Goal: Information Seeking & Learning: Learn about a topic

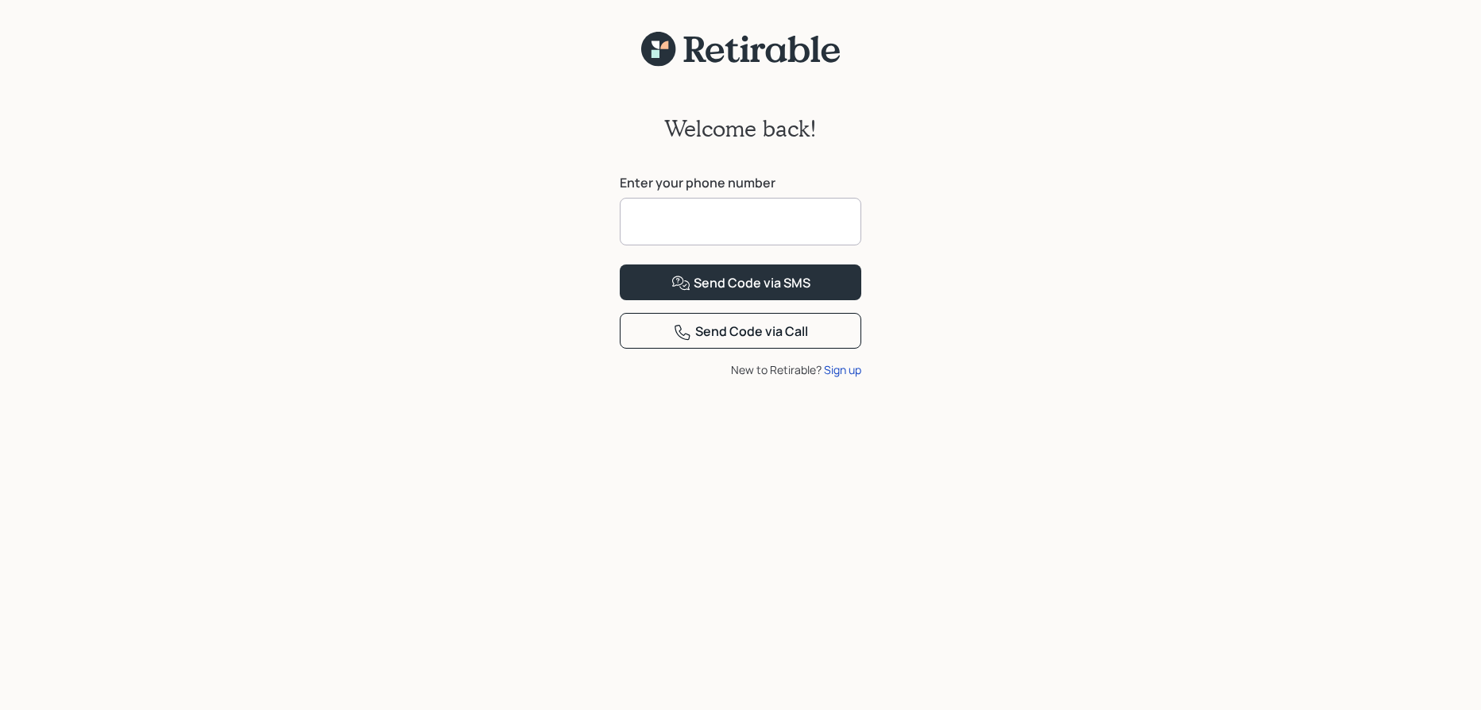
click at [771, 220] on input at bounding box center [740, 222] width 241 height 48
type input "**********"
click at [794, 293] on div "Send Code via SMS" at bounding box center [740, 283] width 139 height 19
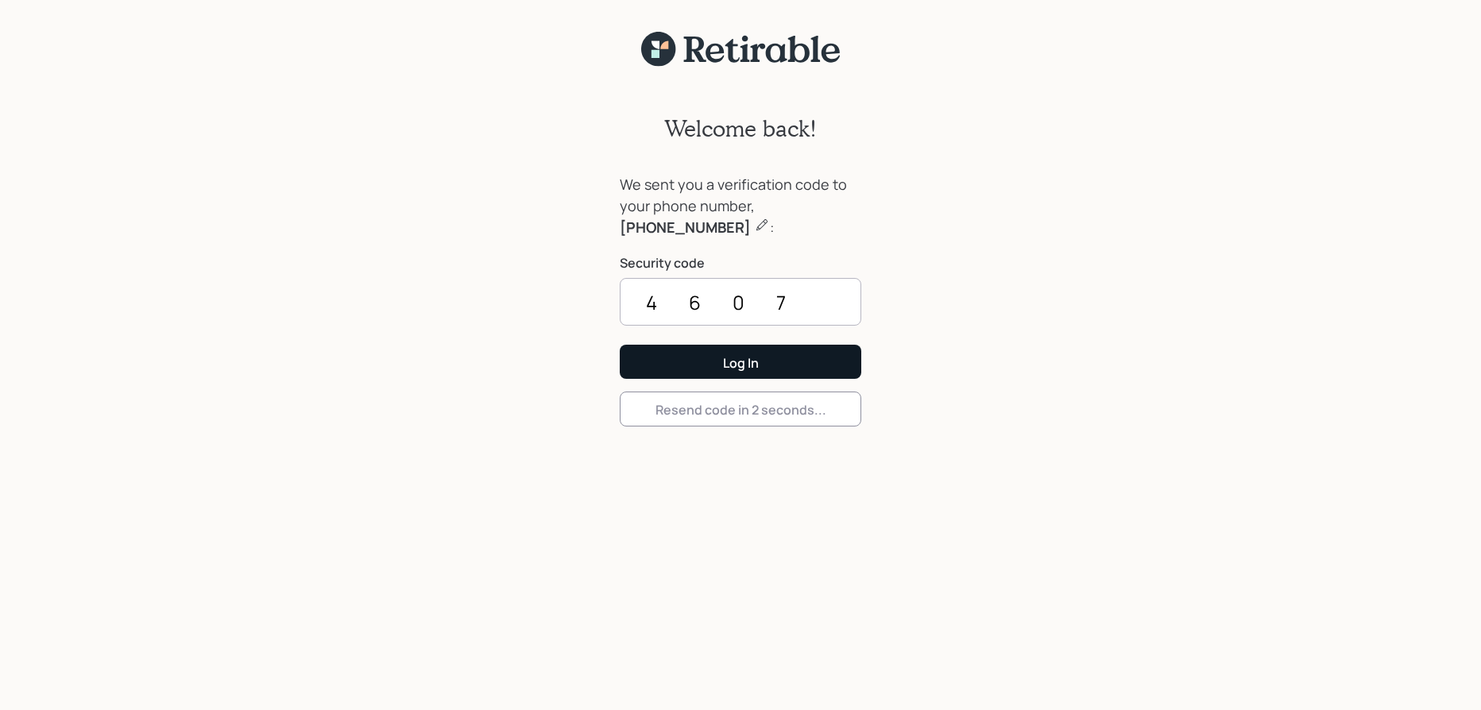
type input "4607"
click at [791, 361] on button "Log In" at bounding box center [740, 362] width 241 height 34
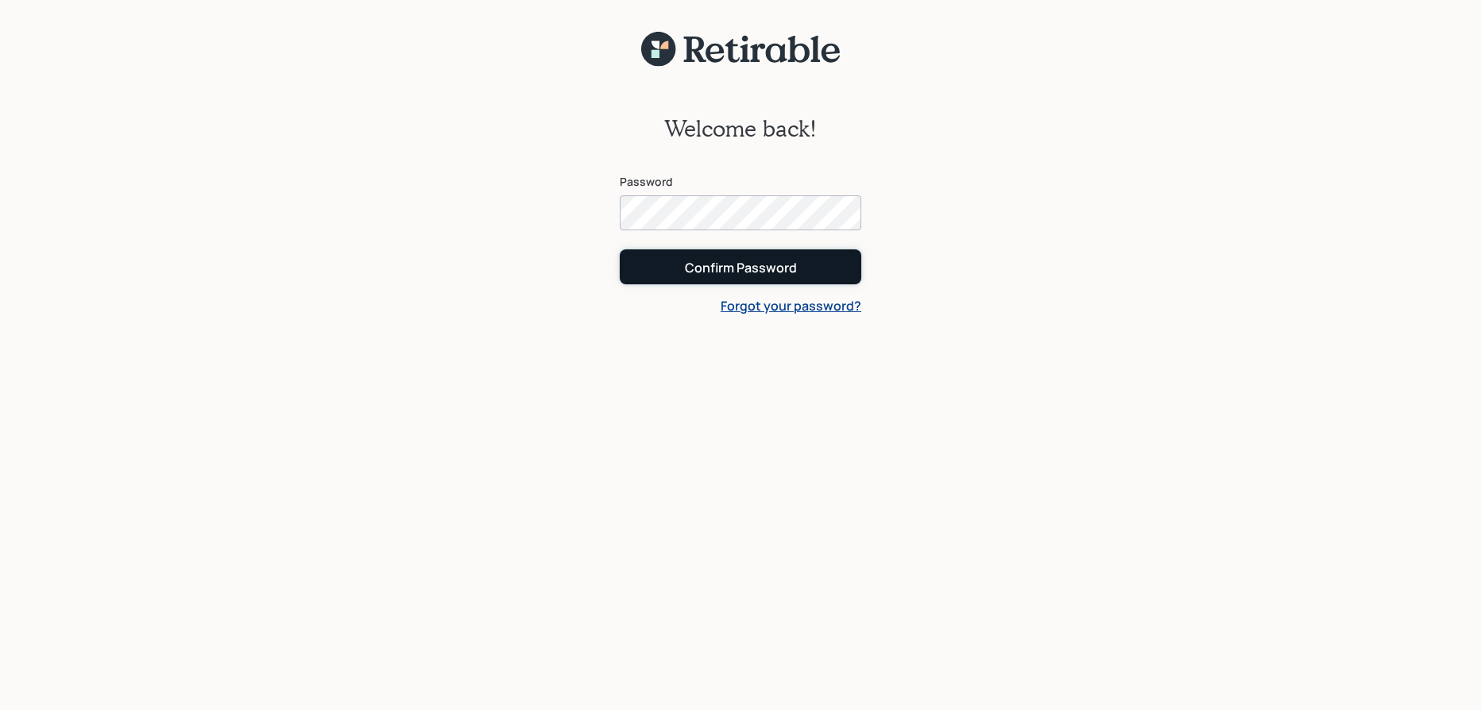
click at [743, 268] on div "Confirm Password" at bounding box center [741, 267] width 112 height 17
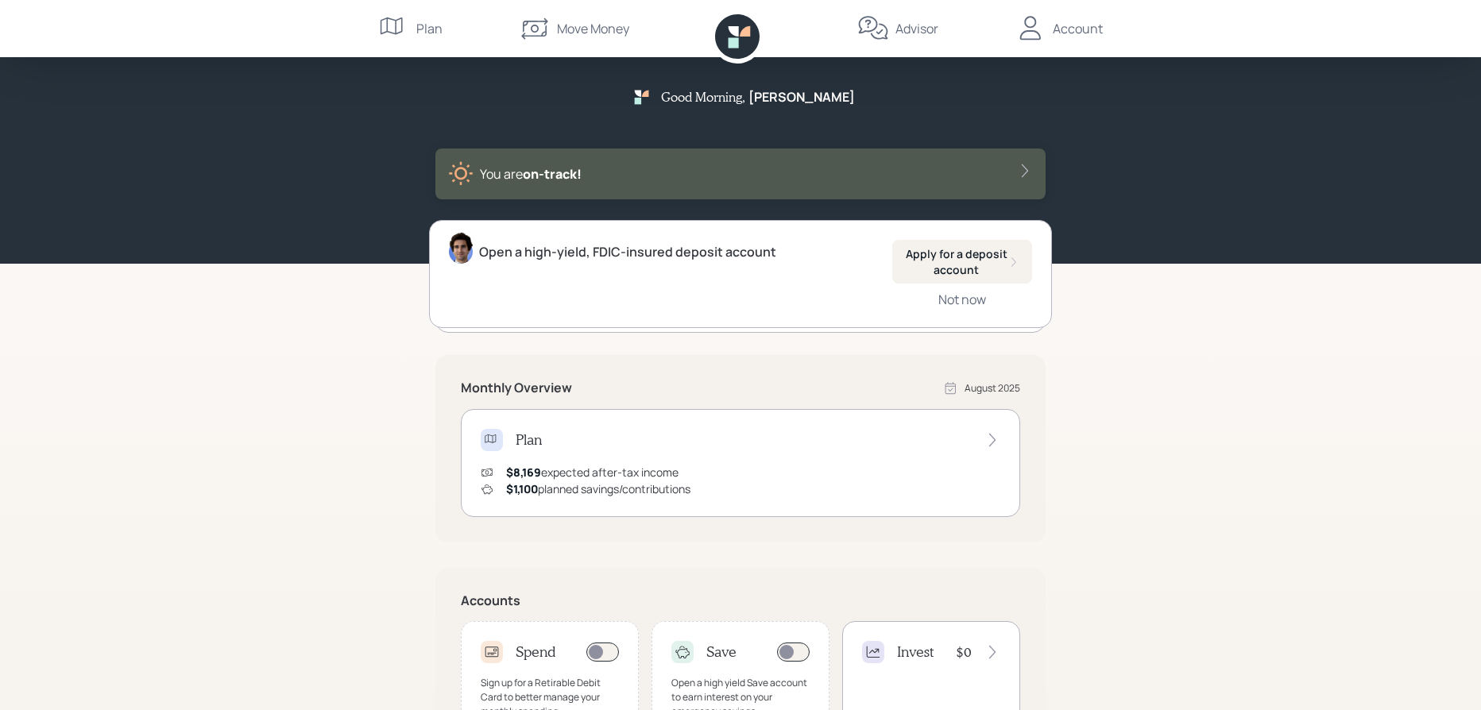
click at [542, 281] on div "Open a high-yield, FDIC-insured deposit account Apply for a deposit account Not…" at bounding box center [740, 274] width 622 height 108
click at [991, 167] on div "You are on‑track!" at bounding box center [740, 173] width 585 height 25
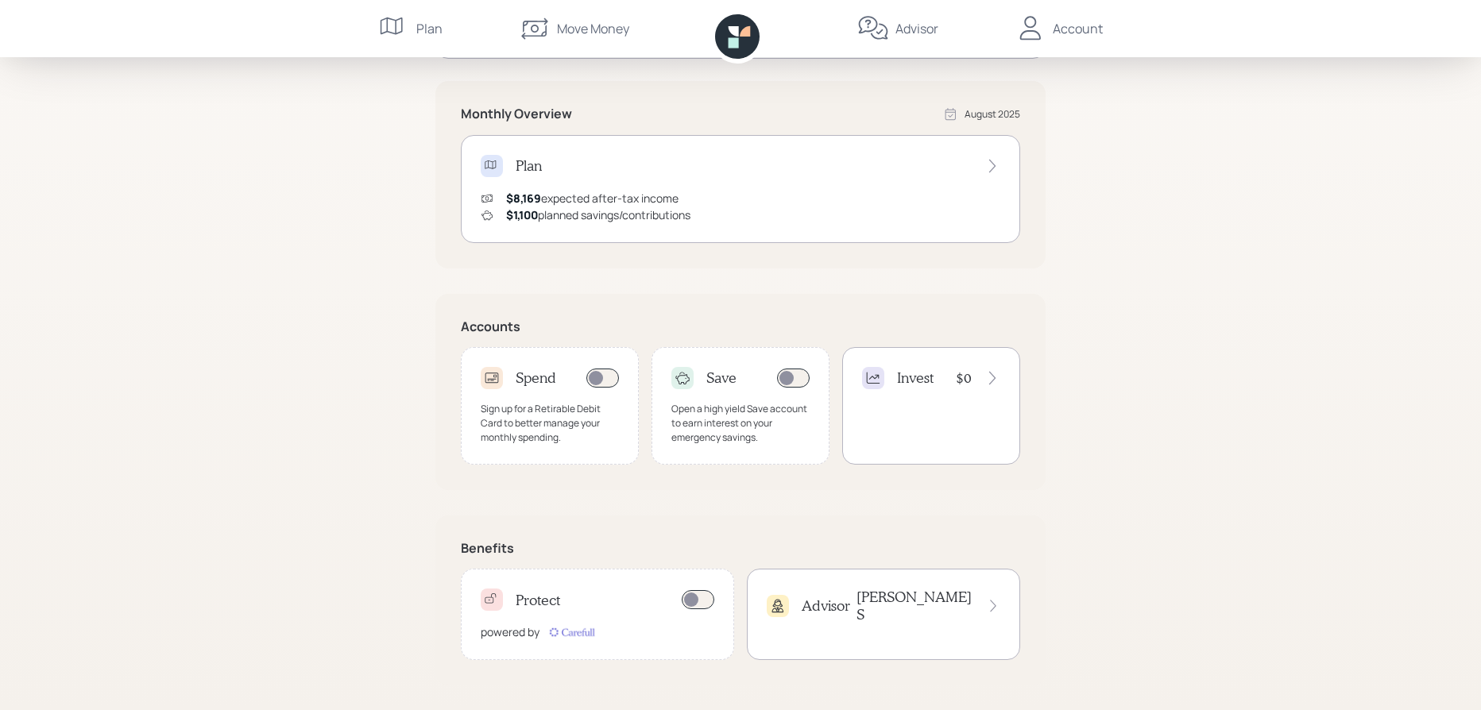
scroll to position [300, 0]
click at [995, 163] on icon at bounding box center [992, 165] width 16 height 16
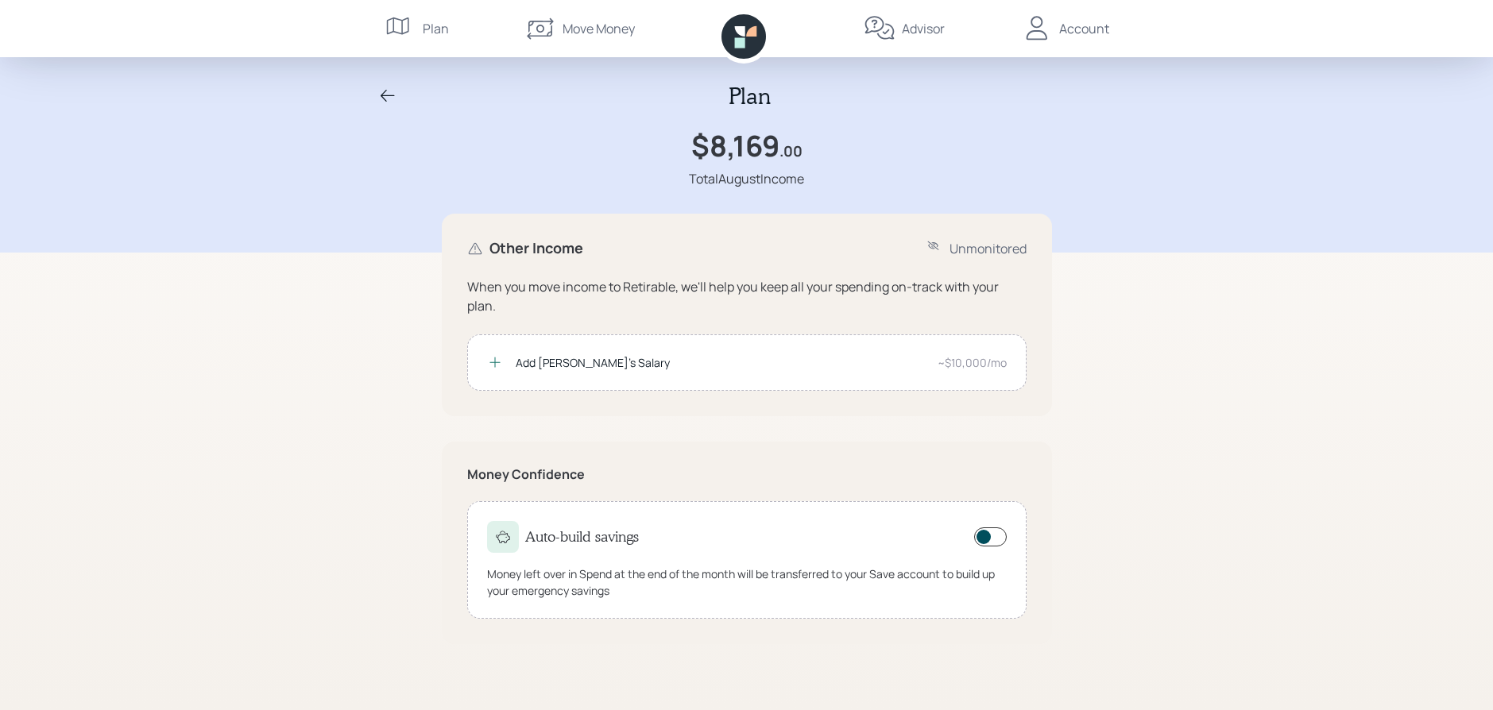
click at [410, 21] on icon at bounding box center [400, 29] width 32 height 32
click at [924, 29] on div "Advisor" at bounding box center [923, 28] width 43 height 19
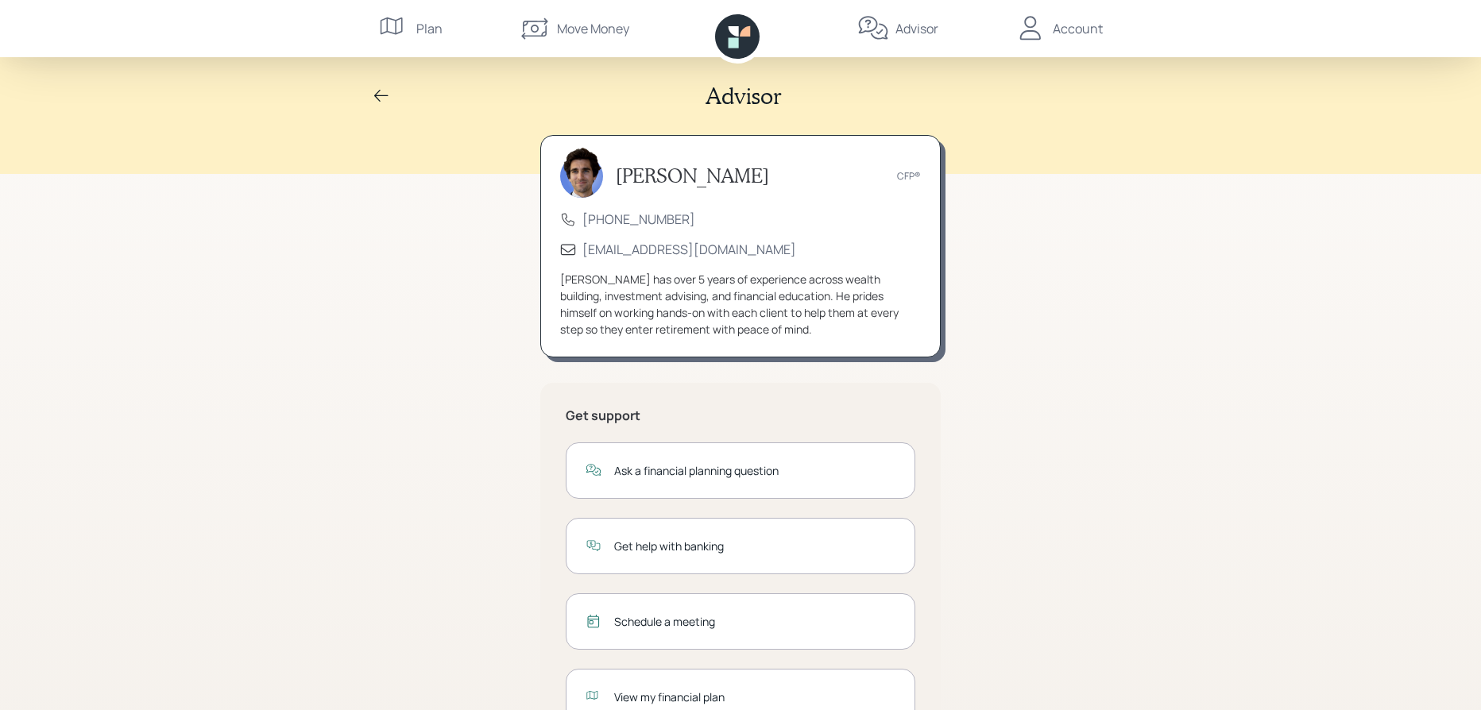
scroll to position [66, 0]
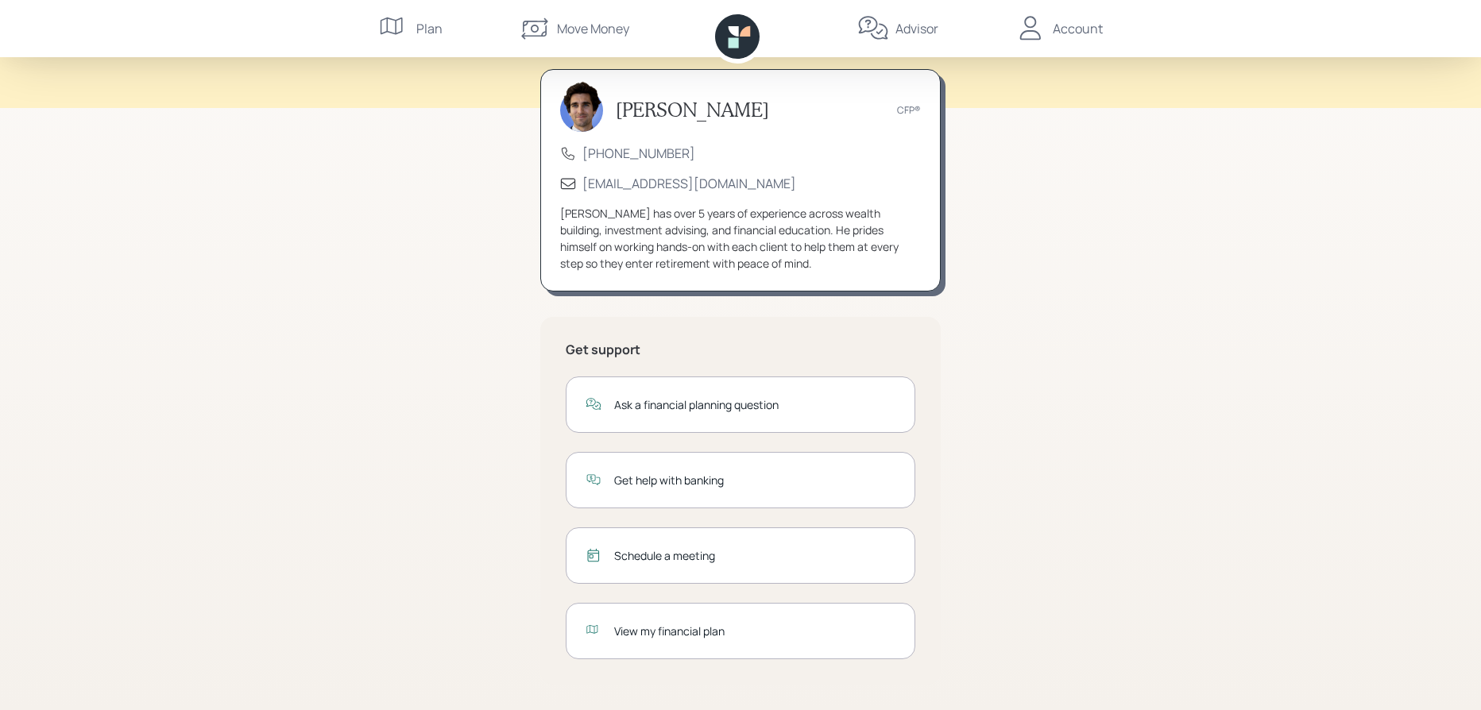
click at [672, 633] on div "View my financial plan" at bounding box center [754, 631] width 281 height 17
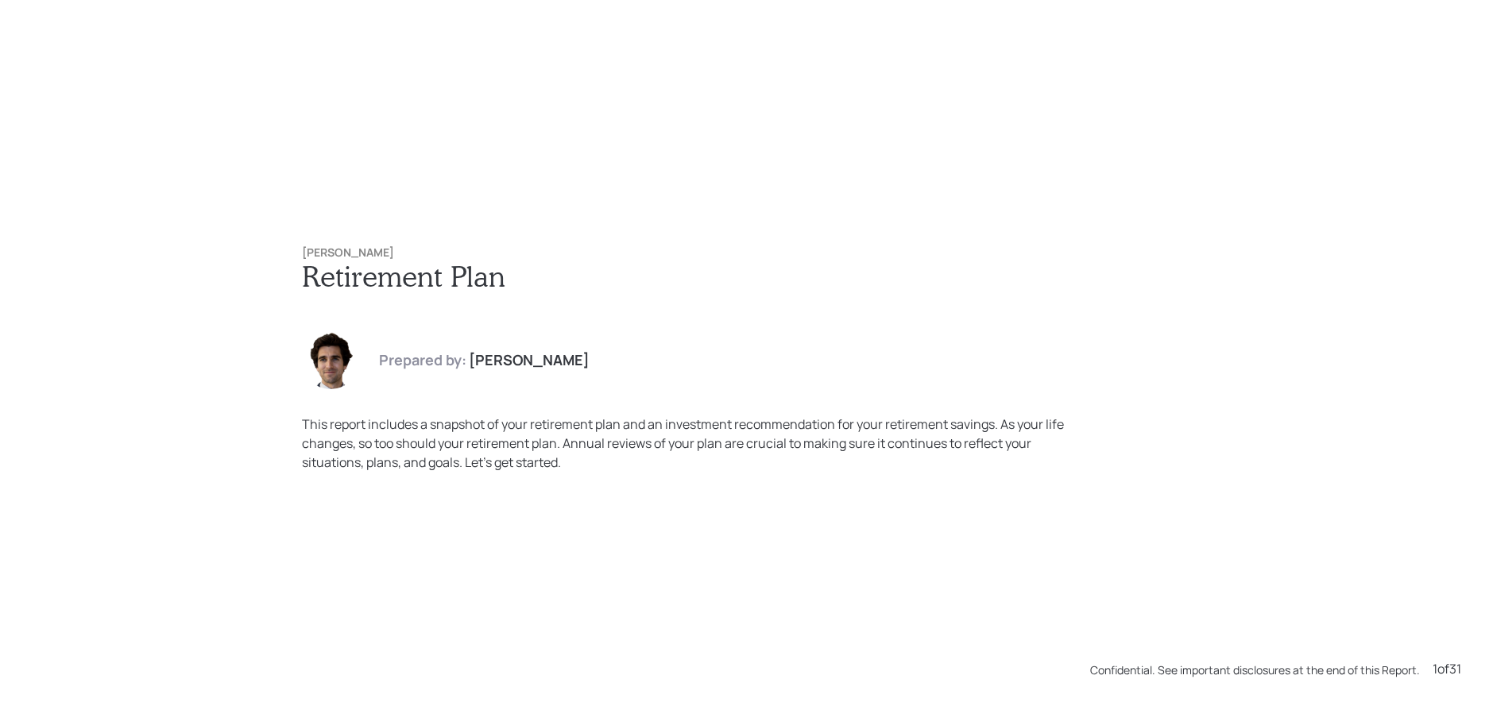
scroll to position [710, 0]
